Goal: Find specific page/section: Find specific page/section

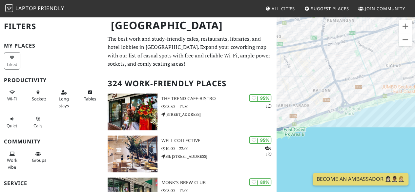
drag, startPoint x: 352, startPoint y: 82, endPoint x: 382, endPoint y: 86, distance: 30.0
click at [382, 84] on div at bounding box center [345, 112] width 138 height 192
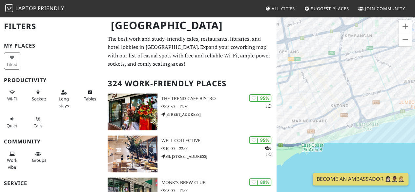
drag, startPoint x: 324, startPoint y: 120, endPoint x: 342, endPoint y: 150, distance: 35.0
click at [342, 150] on div at bounding box center [345, 112] width 138 height 192
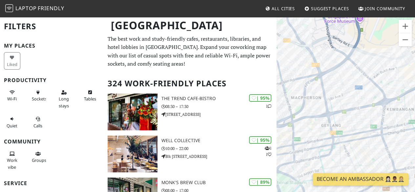
drag, startPoint x: 341, startPoint y: 83, endPoint x: 357, endPoint y: 115, distance: 35.8
click at [357, 115] on div at bounding box center [345, 112] width 138 height 192
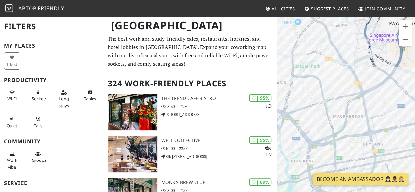
drag, startPoint x: 358, startPoint y: 96, endPoint x: 391, endPoint y: 102, distance: 33.6
click at [391, 102] on div at bounding box center [345, 112] width 138 height 192
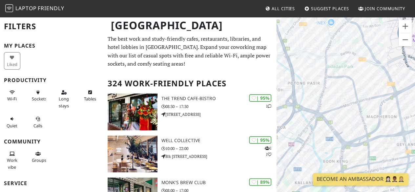
drag, startPoint x: 350, startPoint y: 110, endPoint x: 365, endPoint y: 106, distance: 15.8
click at [367, 106] on div at bounding box center [345, 112] width 138 height 192
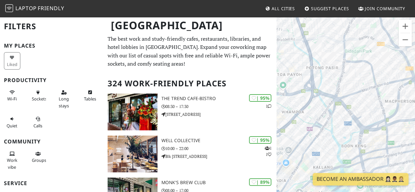
drag, startPoint x: 345, startPoint y: 111, endPoint x: 361, endPoint y: 96, distance: 21.6
click at [361, 96] on div at bounding box center [345, 112] width 138 height 192
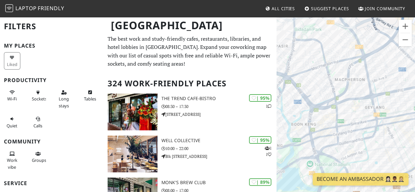
drag, startPoint x: 373, startPoint y: 105, endPoint x: 320, endPoint y: 86, distance: 55.3
click at [320, 86] on div at bounding box center [345, 112] width 138 height 192
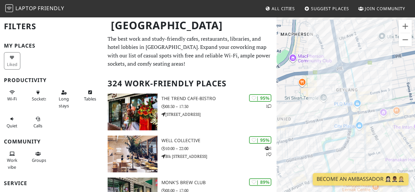
drag, startPoint x: 322, startPoint y: 115, endPoint x: 286, endPoint y: 124, distance: 37.2
click at [291, 126] on div at bounding box center [345, 112] width 138 height 192
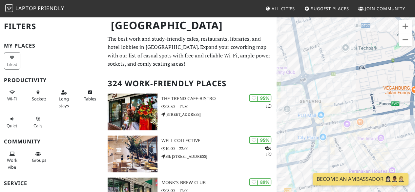
drag, startPoint x: 365, startPoint y: 107, endPoint x: 296, endPoint y: 103, distance: 69.9
click at [296, 102] on div at bounding box center [345, 112] width 138 height 192
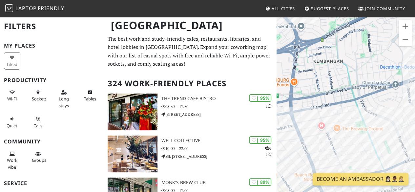
drag, startPoint x: 370, startPoint y: 92, endPoint x: 307, endPoint y: 116, distance: 67.4
click at [307, 116] on div at bounding box center [345, 112] width 138 height 192
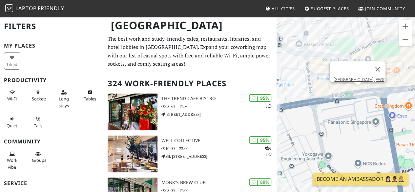
click at [357, 92] on div "Bedok MRT Station (EW5)" at bounding box center [345, 112] width 138 height 192
click at [358, 87] on div "Bedok MRT Station (EW5) Bedok MRT Station (EW5)" at bounding box center [345, 112] width 138 height 192
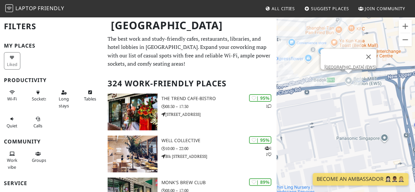
click at [362, 106] on div "Bedok MRT Station (EW5)" at bounding box center [345, 112] width 138 height 192
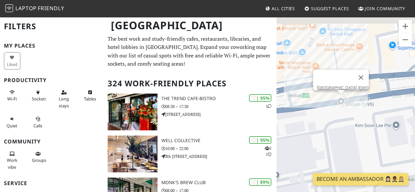
drag, startPoint x: 329, startPoint y: 98, endPoint x: 338, endPoint y: 139, distance: 41.7
click at [339, 141] on div "Bedok MRT Station (EW5)" at bounding box center [345, 112] width 138 height 192
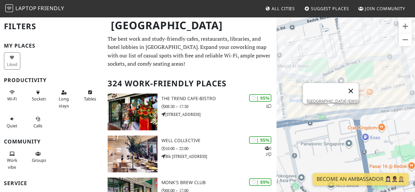
click at [354, 89] on button "Close" at bounding box center [350, 91] width 16 height 16
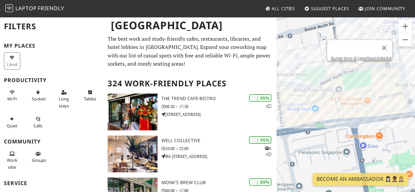
click at [357, 69] on div "Burger King @ Heartbeat@Bedok" at bounding box center [345, 112] width 138 height 192
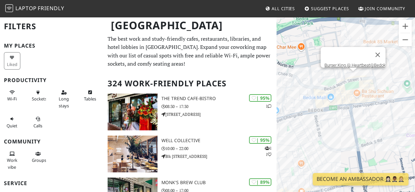
drag, startPoint x: 319, startPoint y: 119, endPoint x: 332, endPoint y: 107, distance: 17.4
click at [332, 107] on div "Burger King @ Heartbeat@Bedok" at bounding box center [345, 112] width 138 height 192
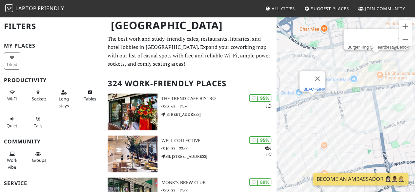
click at [312, 87] on link "BLACK&INK" at bounding box center [314, 89] width 22 height 5
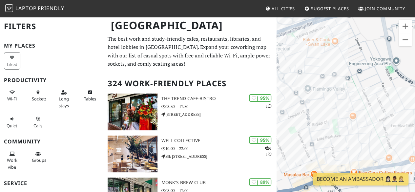
drag, startPoint x: 327, startPoint y: 100, endPoint x: 370, endPoint y: 55, distance: 61.9
click at [370, 55] on div "Burger King @ Heartbeat@Bedok" at bounding box center [345, 112] width 138 height 192
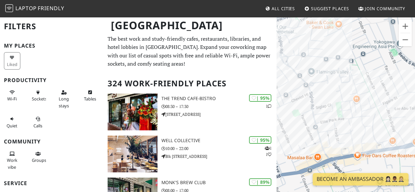
drag, startPoint x: 371, startPoint y: 118, endPoint x: 378, endPoint y: 76, distance: 43.2
click at [378, 76] on div "Burger King @ Heartbeat@Bedok" at bounding box center [345, 112] width 138 height 192
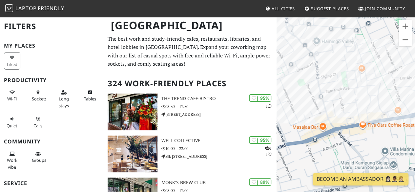
drag, startPoint x: 372, startPoint y: 115, endPoint x: 362, endPoint y: 148, distance: 34.0
click at [363, 145] on div "Burger King @ Heartbeat@Bedok" at bounding box center [345, 112] width 138 height 192
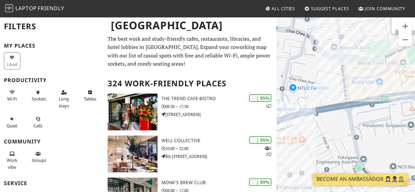
drag, startPoint x: 376, startPoint y: 113, endPoint x: 359, endPoint y: 141, distance: 32.6
click at [362, 138] on div "Burger King @ Heartbeat@Bedok" at bounding box center [345, 112] width 138 height 192
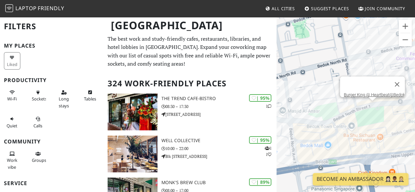
drag, startPoint x: 385, startPoint y: 114, endPoint x: 358, endPoint y: 133, distance: 32.4
click at [358, 133] on div "Burger King @ Heartbeat@Bedok" at bounding box center [345, 112] width 138 height 192
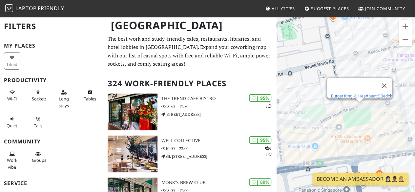
click at [372, 93] on link "Burger King @ Heartbeat@Bedok" at bounding box center [361, 95] width 61 height 5
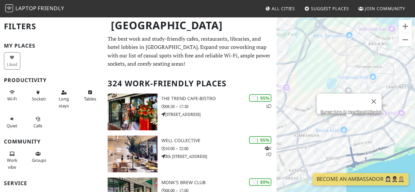
drag, startPoint x: 354, startPoint y: 141, endPoint x: 360, endPoint y: 119, distance: 22.8
click at [363, 116] on div "Burger King @ Heartbeat@Bedok" at bounding box center [345, 112] width 138 height 192
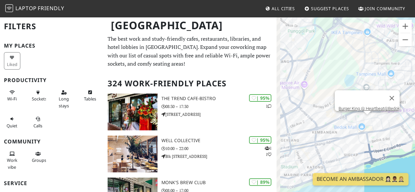
drag, startPoint x: 307, startPoint y: 128, endPoint x: 325, endPoint y: 125, distance: 18.3
click at [325, 125] on div "Burger King @ Heartbeat@Bedok" at bounding box center [345, 112] width 138 height 192
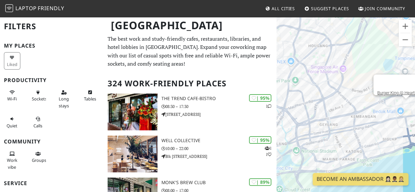
drag, startPoint x: 326, startPoint y: 127, endPoint x: 347, endPoint y: 113, distance: 25.4
click at [347, 113] on div "Burger King @ Heartbeat@Bedok" at bounding box center [345, 112] width 138 height 192
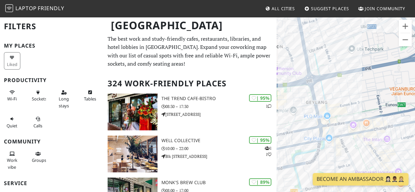
drag, startPoint x: 348, startPoint y: 144, endPoint x: 284, endPoint y: 108, distance: 73.2
click at [284, 108] on div "Burger King @ Heartbeat@Bedok" at bounding box center [345, 112] width 138 height 192
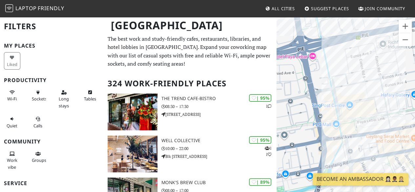
drag, startPoint x: 362, startPoint y: 104, endPoint x: 377, endPoint y: 123, distance: 23.8
click at [376, 123] on div "Burger King @ Heartbeat@Bedok" at bounding box center [345, 112] width 138 height 192
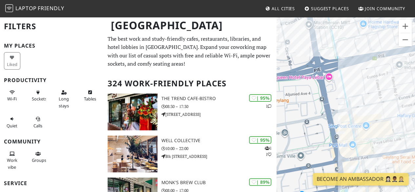
drag, startPoint x: 358, startPoint y: 118, endPoint x: 358, endPoint y: 89, distance: 29.5
click at [358, 89] on div "Burger King @ Heartbeat@Bedok" at bounding box center [345, 112] width 138 height 192
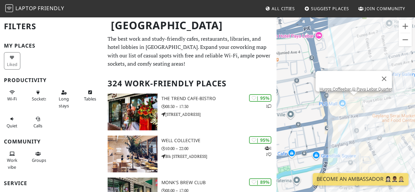
click at [356, 101] on div "Burger King @ Heartbeat@Bedok Huggs Coffeebar @ Paya Lebar Quarter" at bounding box center [345, 112] width 138 height 192
click at [332, 106] on div "Huggs Coffeebar @ Paya Lebar Quarter Joe & Dough @ PLQ" at bounding box center [345, 112] width 138 height 192
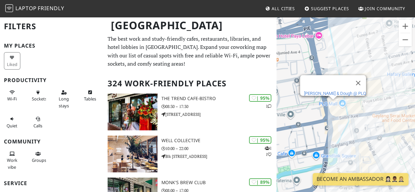
click at [331, 91] on link "[PERSON_NAME] & Dough @ PLQ" at bounding box center [335, 93] width 62 height 5
click at [372, 105] on div "[PERSON_NAME] & Dough @ PLQ" at bounding box center [345, 112] width 138 height 192
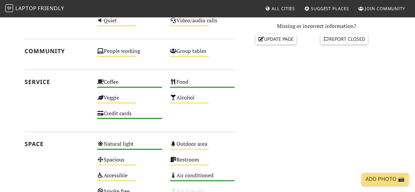
scroll to position [229, 0]
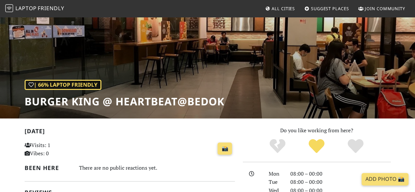
scroll to position [98, 0]
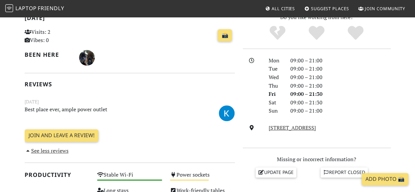
scroll to position [262, 0]
